Goal: Share content: Share content

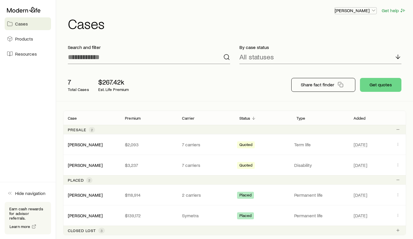
click at [352, 10] on p "[PERSON_NAME]" at bounding box center [356, 11] width 42 height 6
click at [22, 56] on span "Resources" at bounding box center [26, 54] width 22 height 6
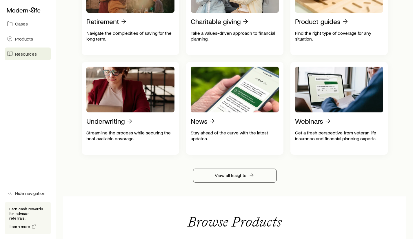
scroll to position [282, 0]
click at [21, 24] on span "Cases" at bounding box center [21, 24] width 13 height 6
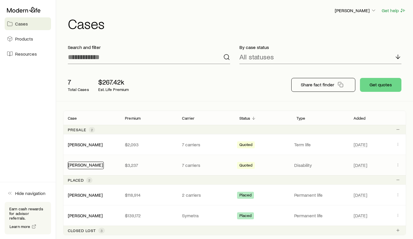
click at [79, 163] on link "[PERSON_NAME]" at bounding box center [85, 165] width 35 height 6
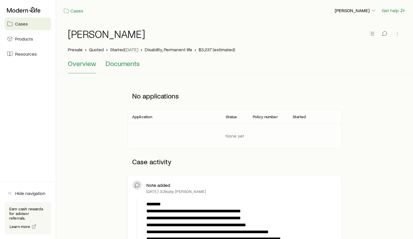
click at [118, 63] on span "Documents" at bounding box center [122, 63] width 34 height 8
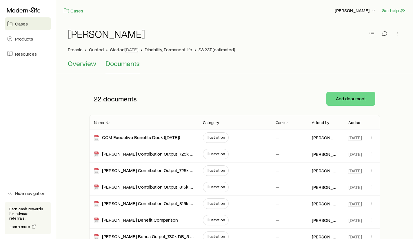
click at [86, 63] on span "Overview" at bounding box center [82, 63] width 28 height 8
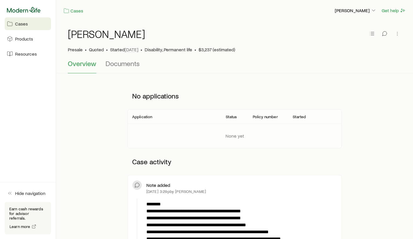
click at [26, 8] on icon at bounding box center [24, 10] width 34 height 6
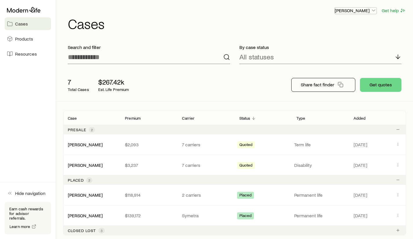
click at [348, 9] on p "[PERSON_NAME]" at bounding box center [356, 11] width 42 height 6
click at [387, 11] on button "Get help" at bounding box center [393, 10] width 25 height 7
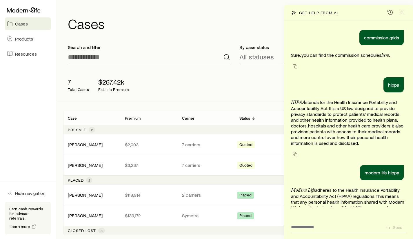
scroll to position [39, 0]
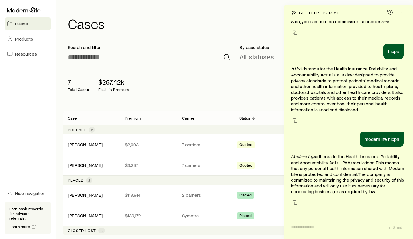
click at [296, 226] on textarea at bounding box center [336, 225] width 90 height 9
type textarea "**********"
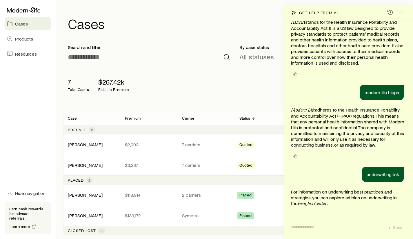
scroll to position [98, 0]
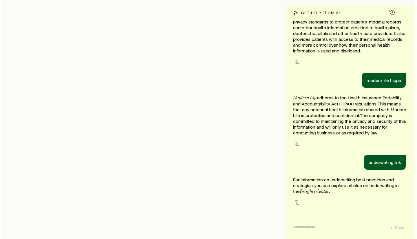
scroll to position [98, 0]
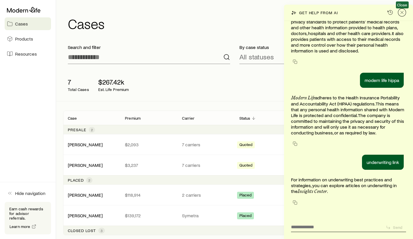
click at [404, 13] on icon "Close" at bounding box center [402, 13] width 6 height 6
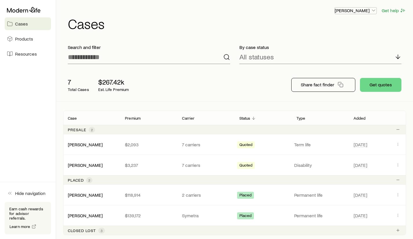
click at [354, 11] on p "[PERSON_NAME]" at bounding box center [356, 11] width 42 height 6
click at [345, 24] on span "Licenses and contracts" at bounding box center [344, 26] width 48 height 6
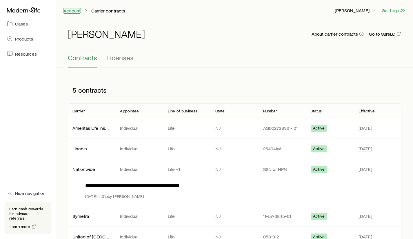
click at [72, 12] on link "Account" at bounding box center [72, 11] width 18 height 6
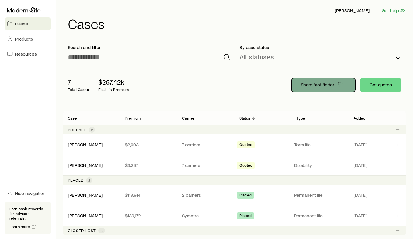
click at [329, 84] on p "Share fact finder" at bounding box center [317, 85] width 33 height 6
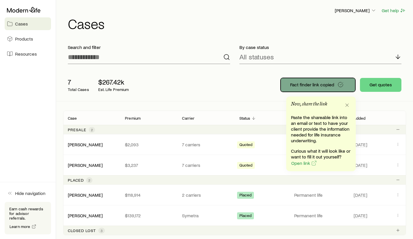
click at [329, 84] on span "Fact finder link copied" at bounding box center [312, 84] width 44 height 5
click at [304, 161] on span "Open link" at bounding box center [300, 163] width 19 height 5
